Goal: Navigation & Orientation: Find specific page/section

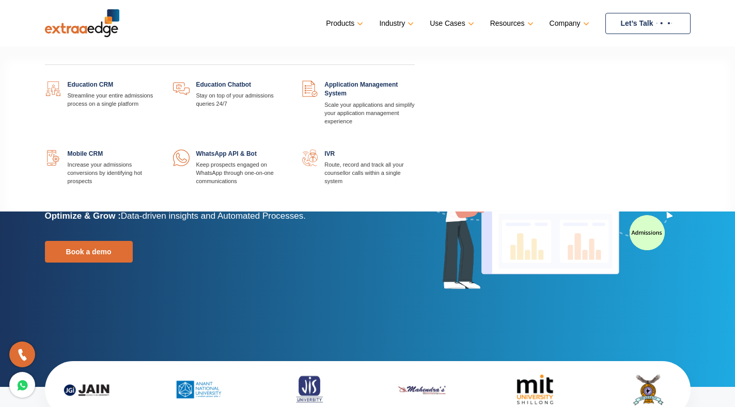
click at [158, 81] on link at bounding box center [158, 81] width 0 height 0
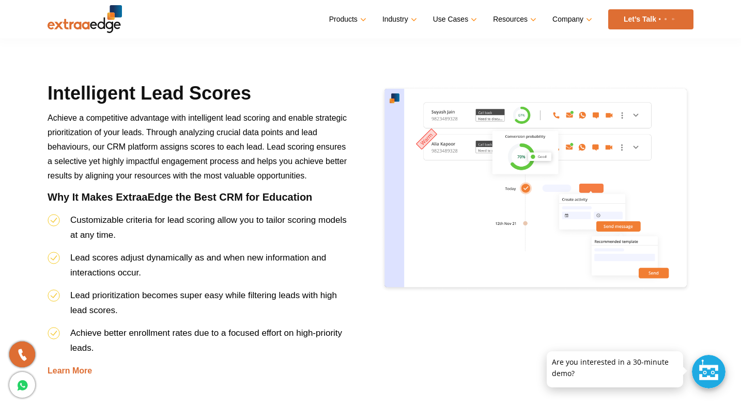
scroll to position [1394, 0]
